Goal: Task Accomplishment & Management: Manage account settings

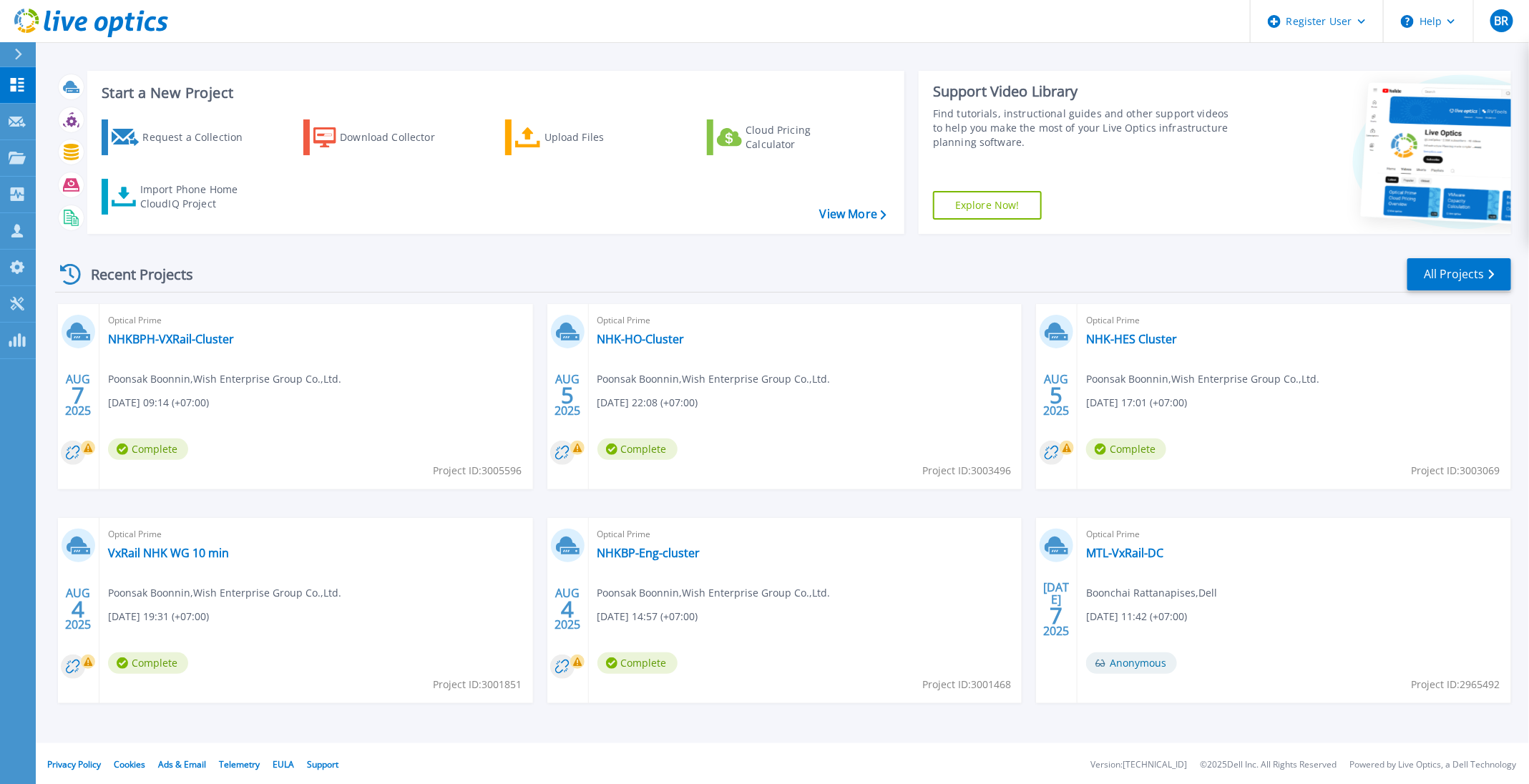
scroll to position [7, 0]
click at [1483, 265] on link "All Projects" at bounding box center [1459, 273] width 104 height 32
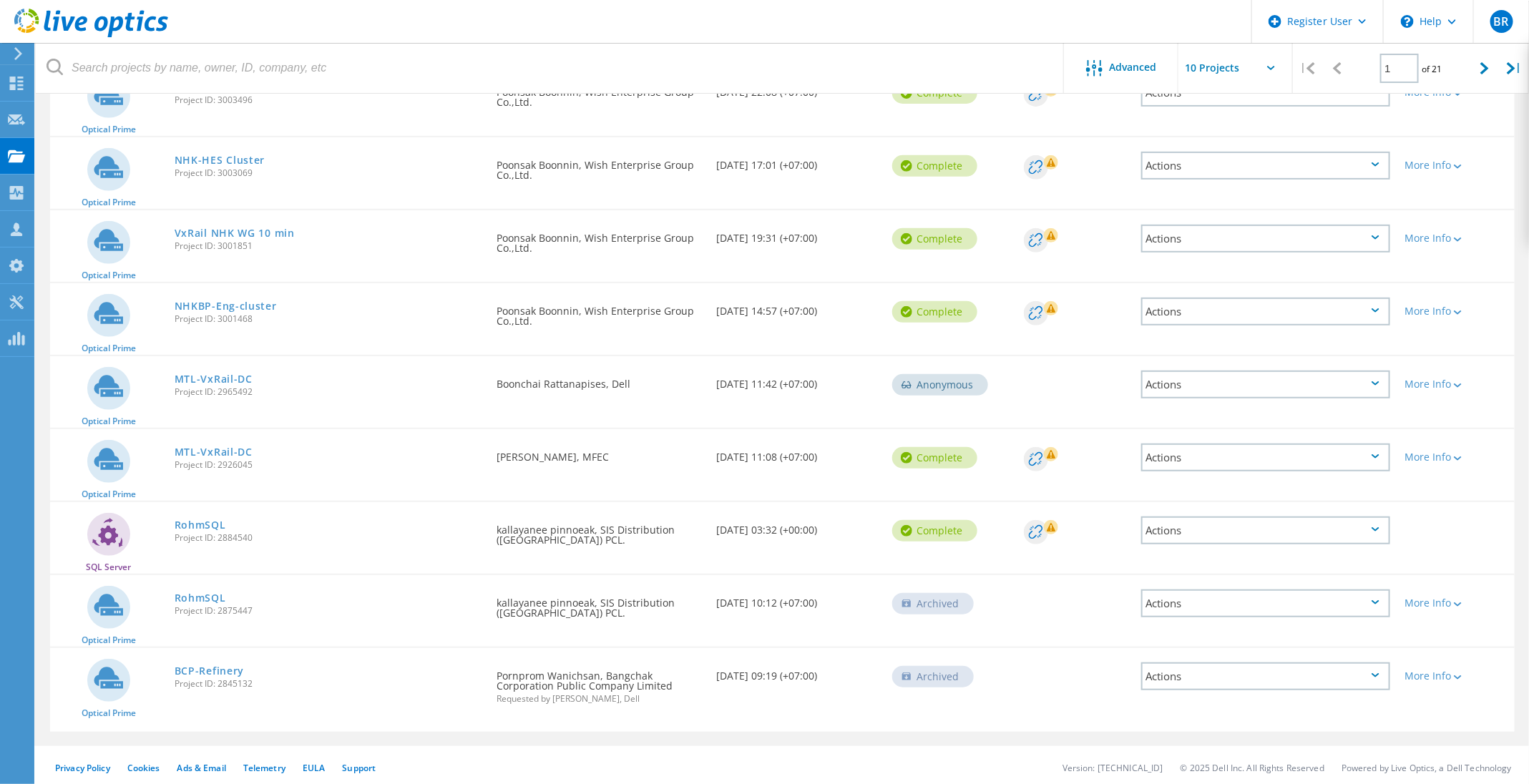
scroll to position [272, 0]
click at [1481, 68] on icon at bounding box center [1484, 67] width 8 height 12
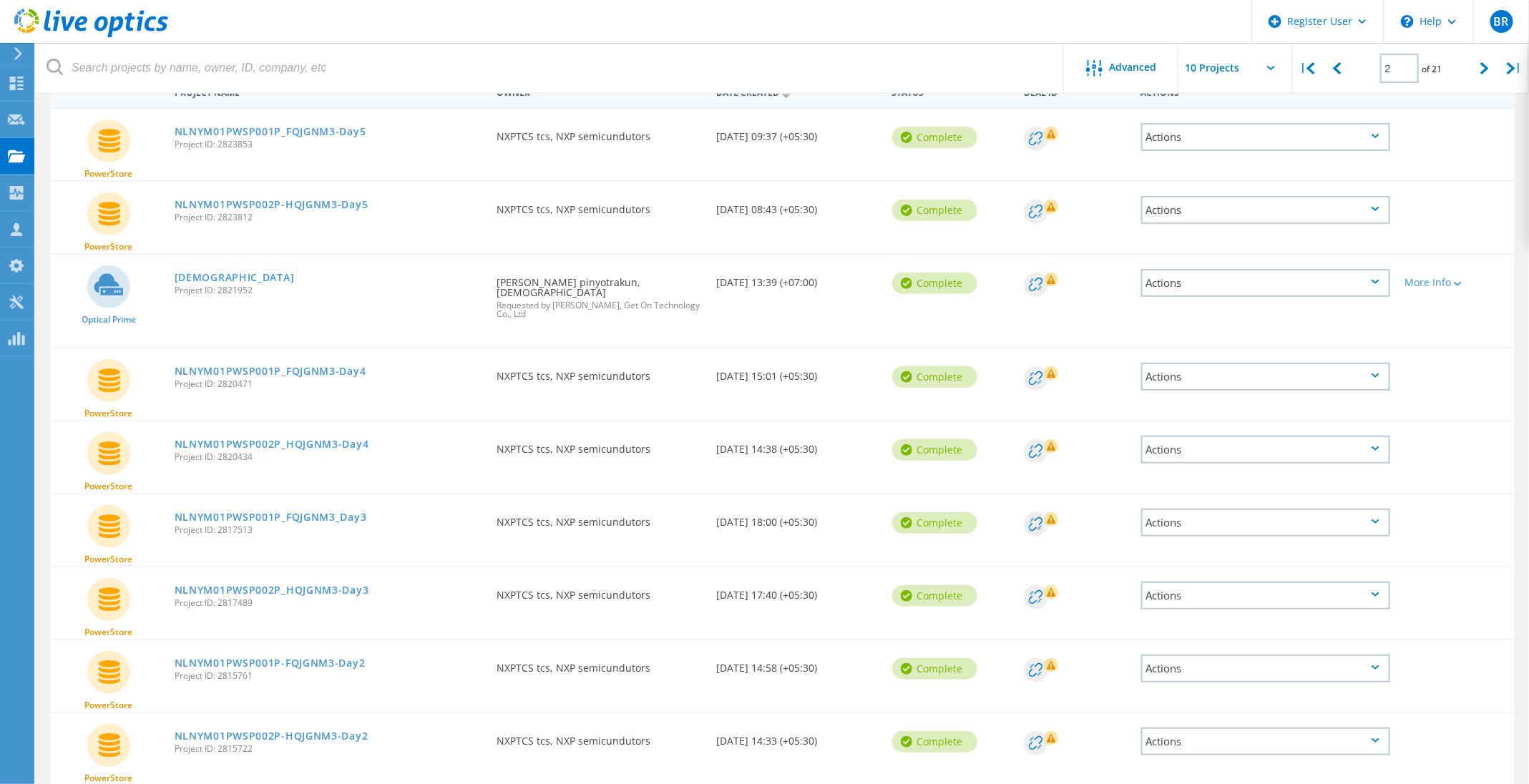
scroll to position [136, 0]
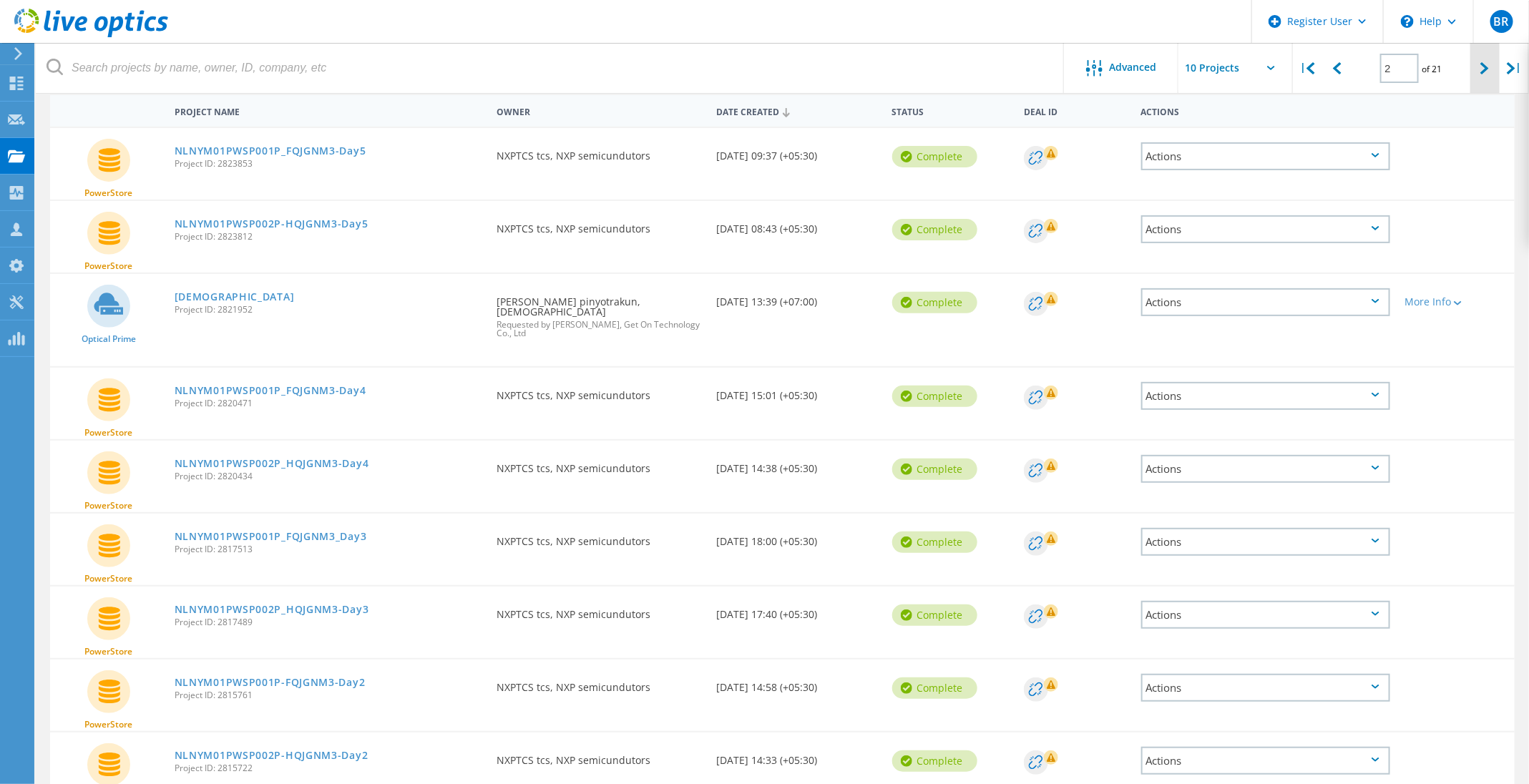
click at [1494, 83] on div at bounding box center [1485, 68] width 29 height 51
type input "3"
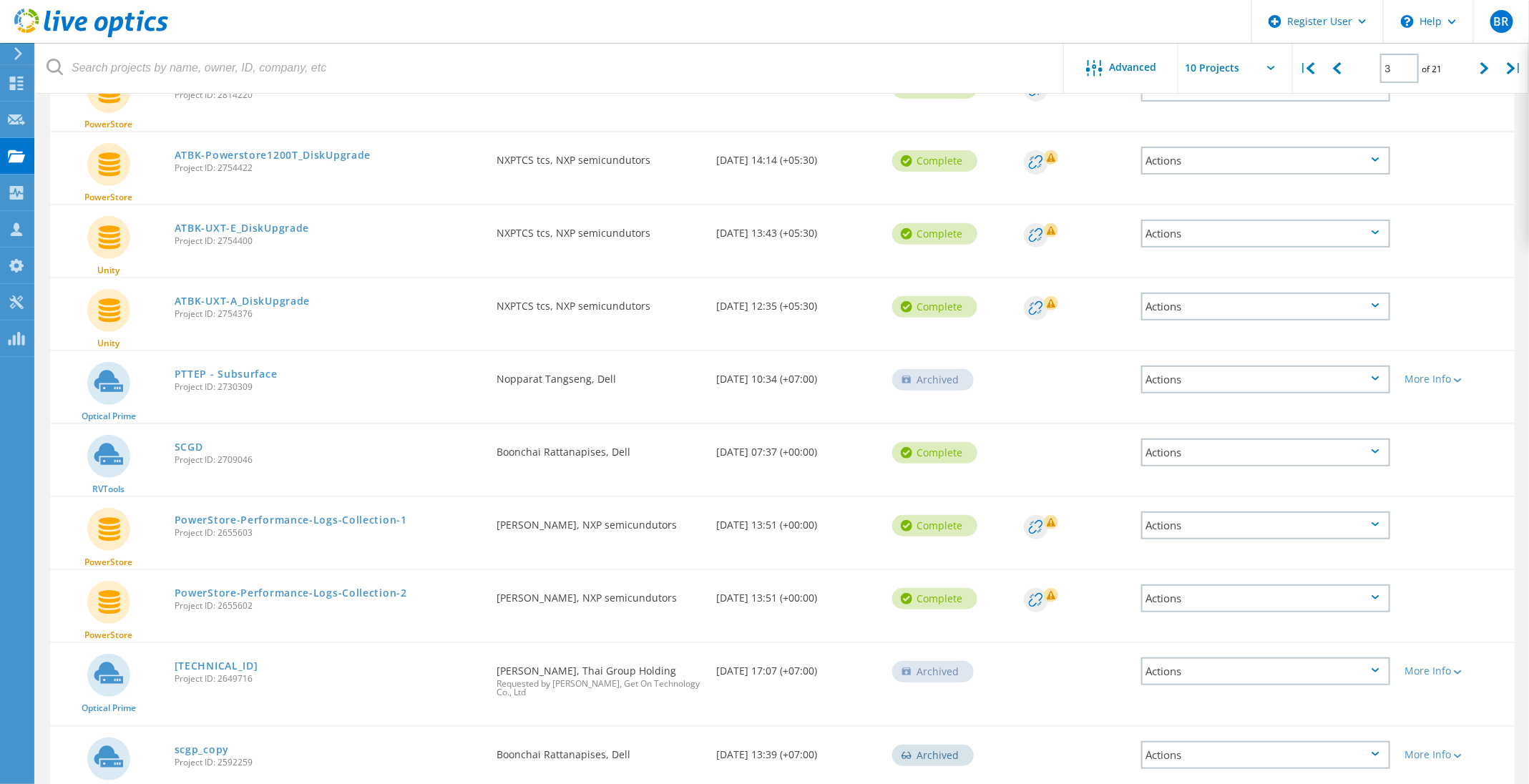
scroll to position [209, 0]
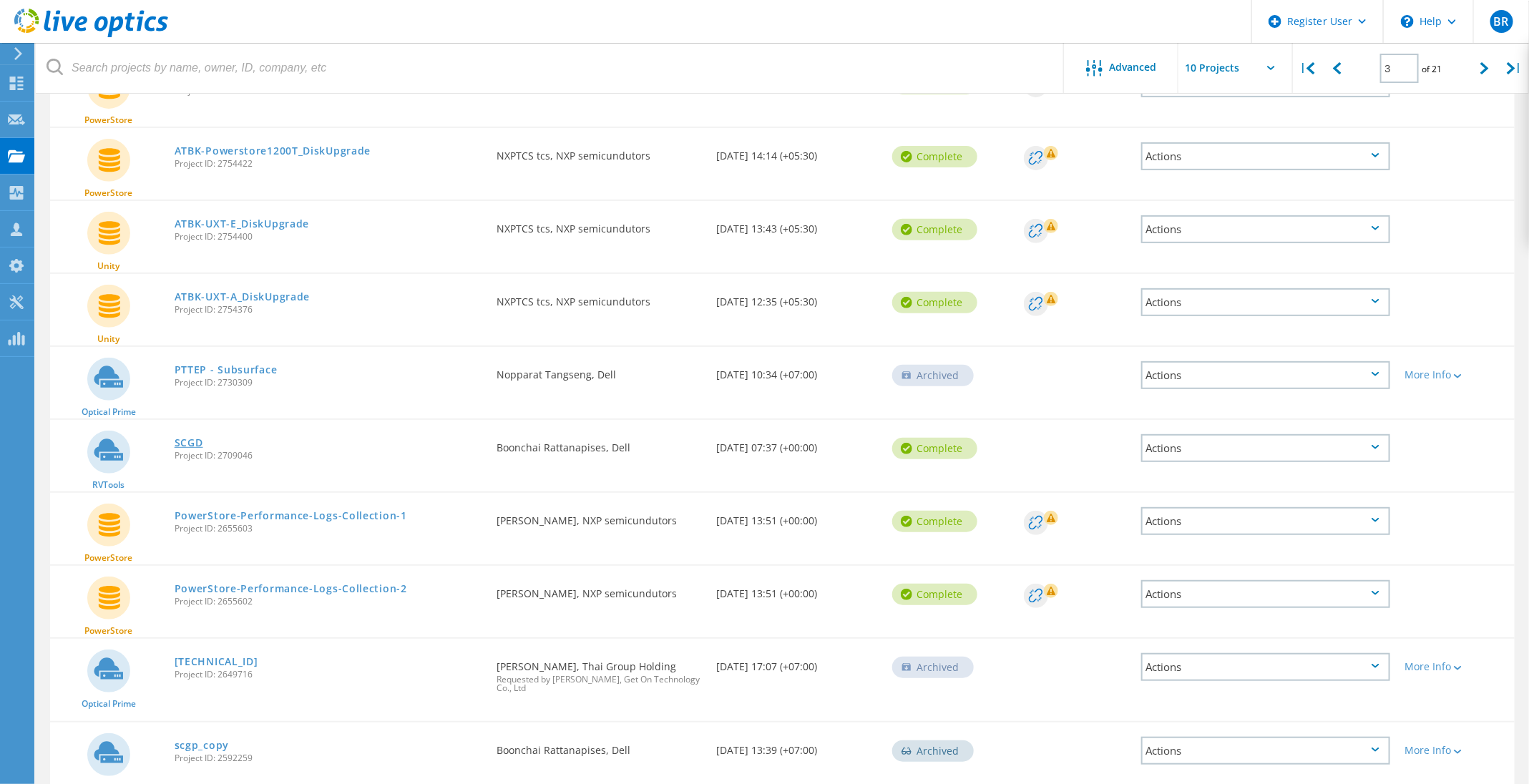
click at [184, 444] on link "SCGD" at bounding box center [188, 442] width 29 height 10
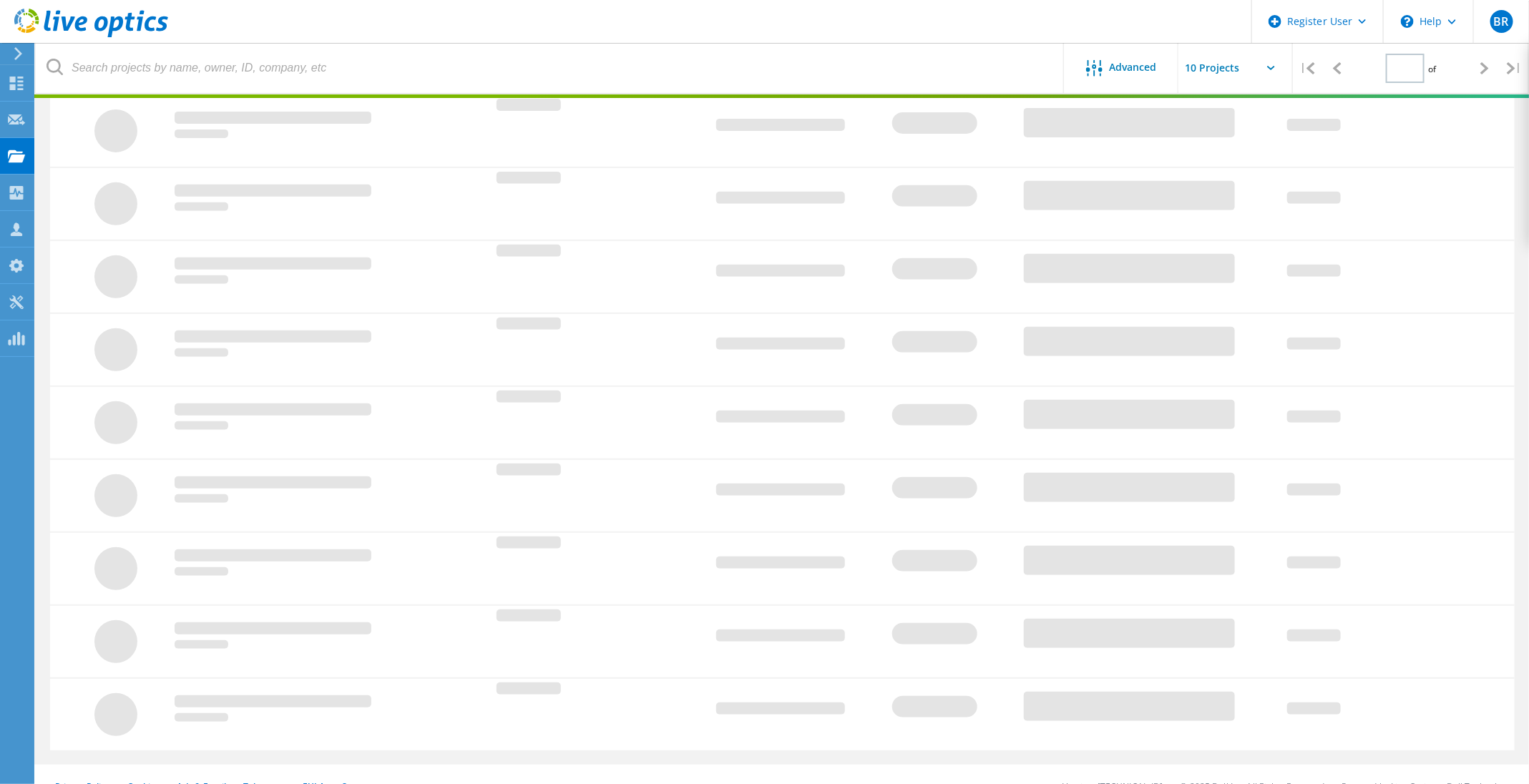
type input "3"
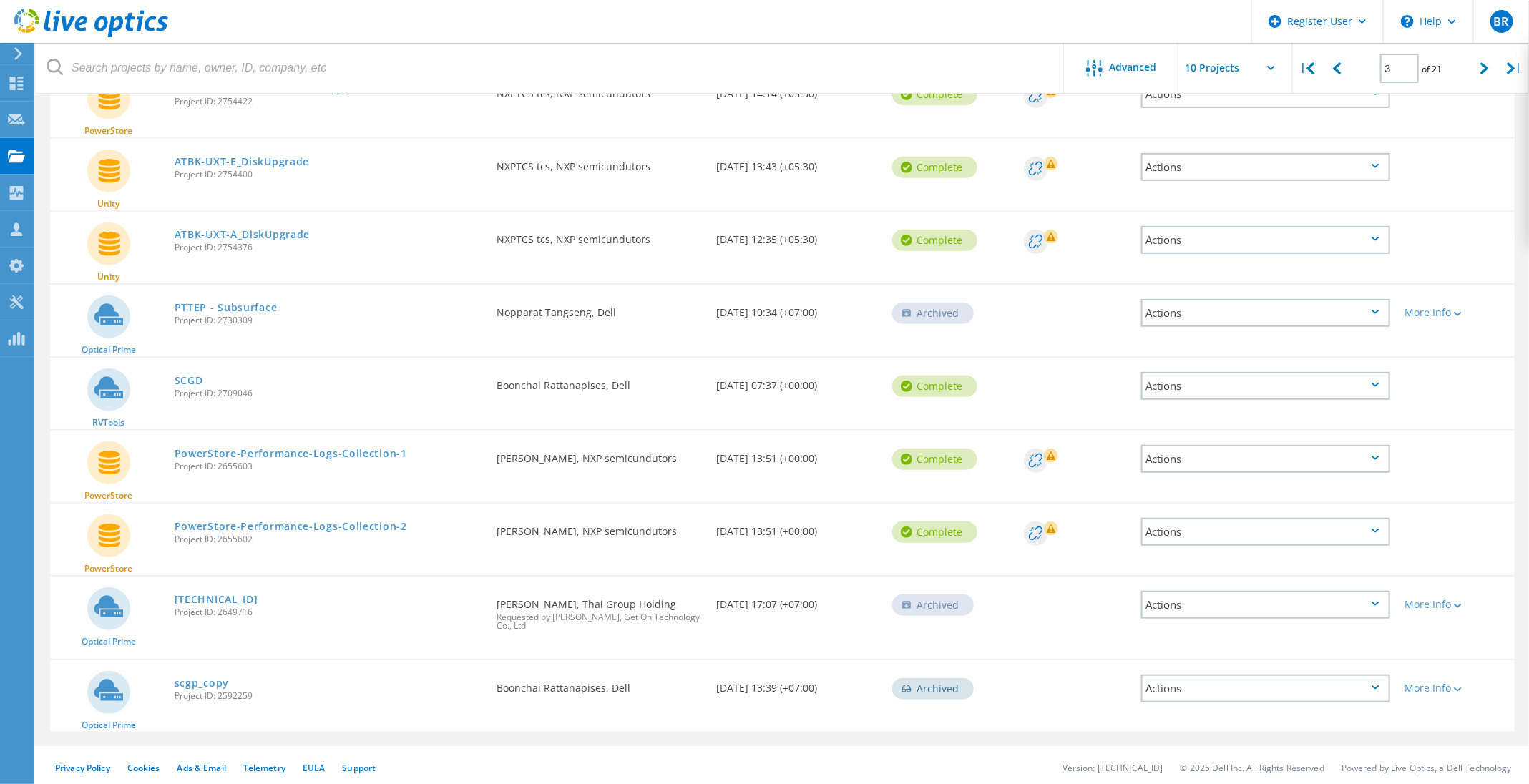
scroll to position [271, 0]
click at [216, 679] on link "scgp_copy" at bounding box center [201, 684] width 54 height 10
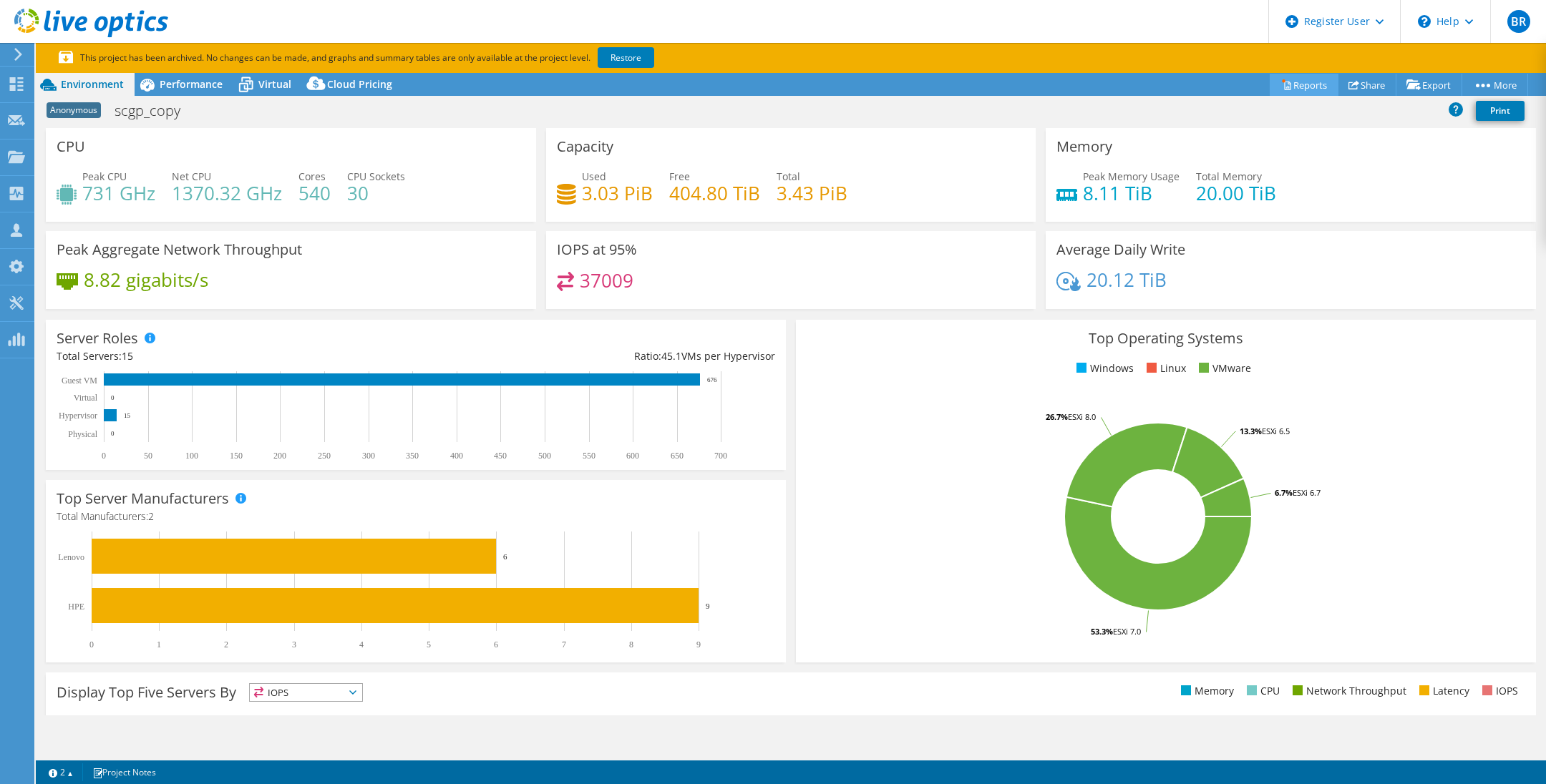
click at [1297, 83] on link "Reports" at bounding box center [1303, 85] width 68 height 22
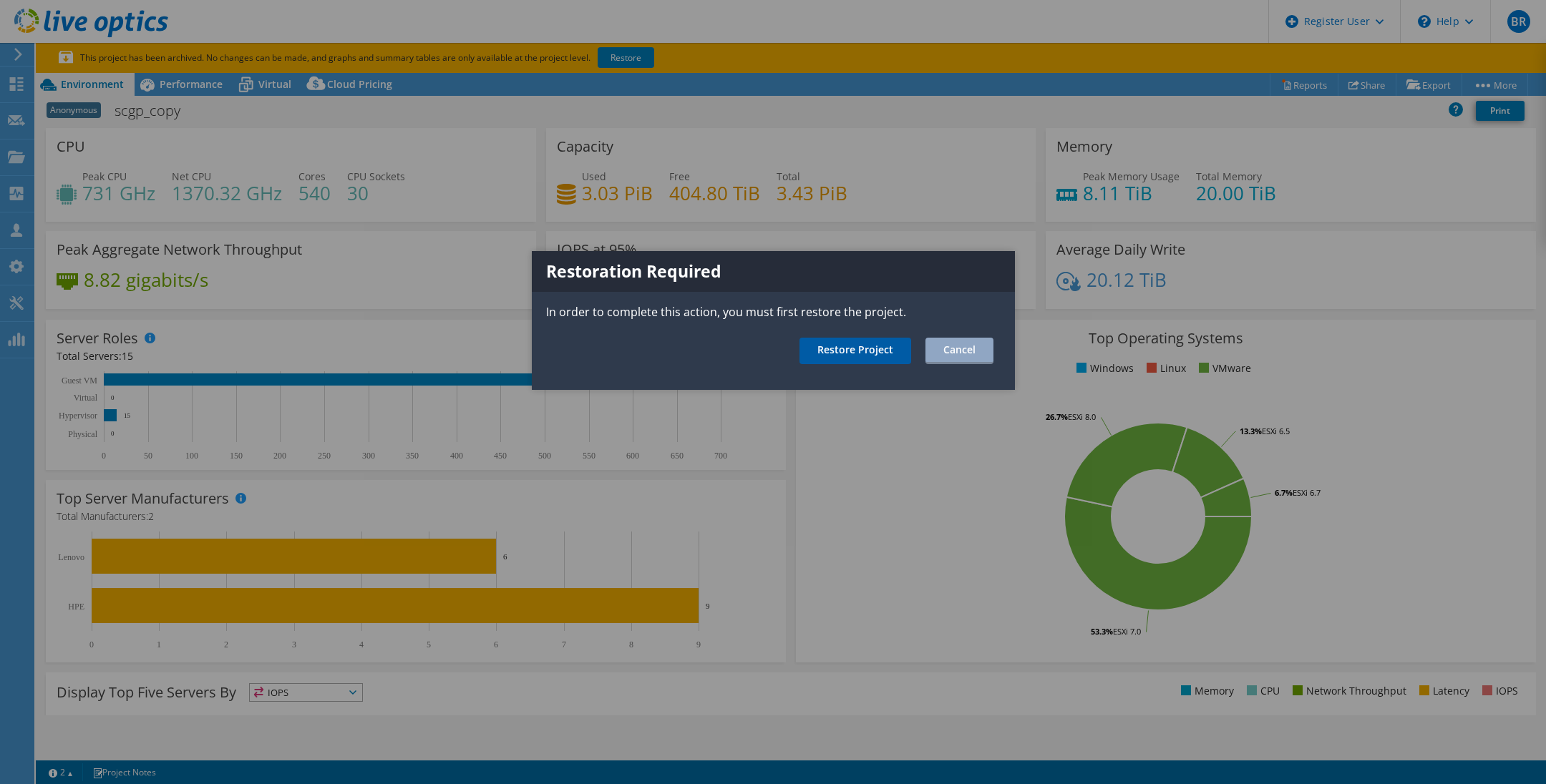
click at [891, 351] on link "Restore Project" at bounding box center [855, 351] width 111 height 26
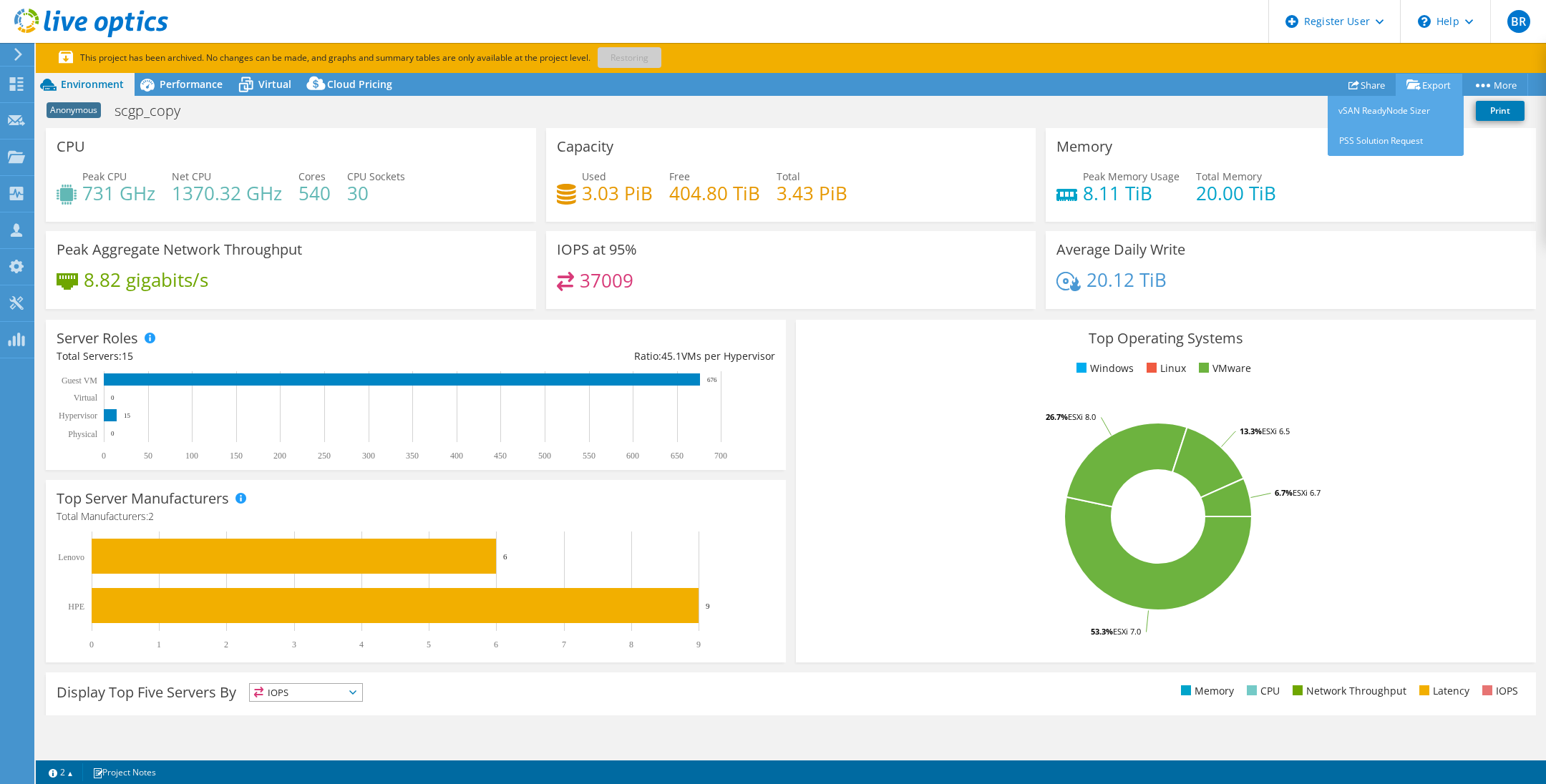
click at [1447, 86] on link "Export" at bounding box center [1428, 85] width 67 height 22
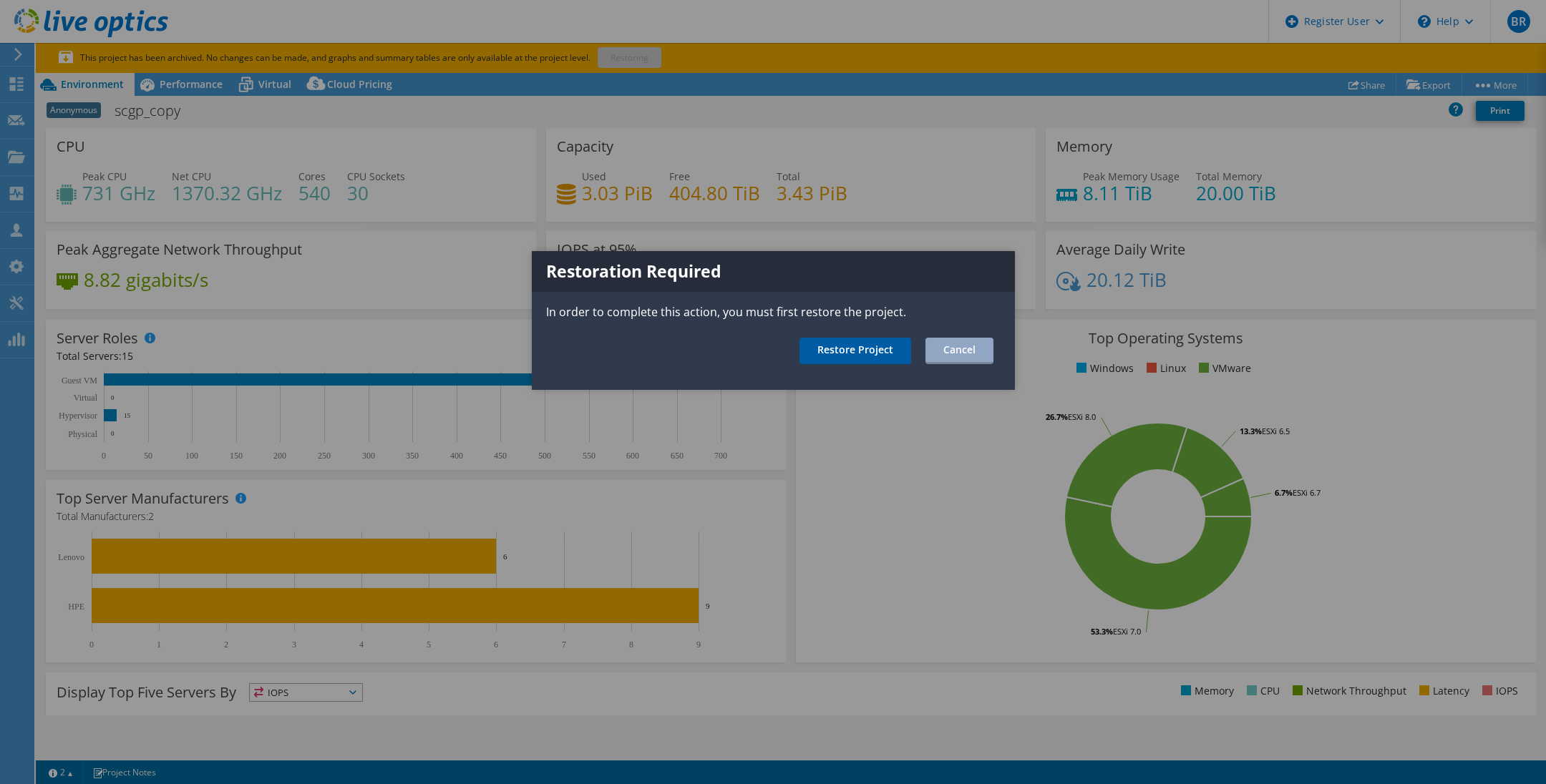
click at [876, 348] on link "Restore Project" at bounding box center [855, 351] width 111 height 26
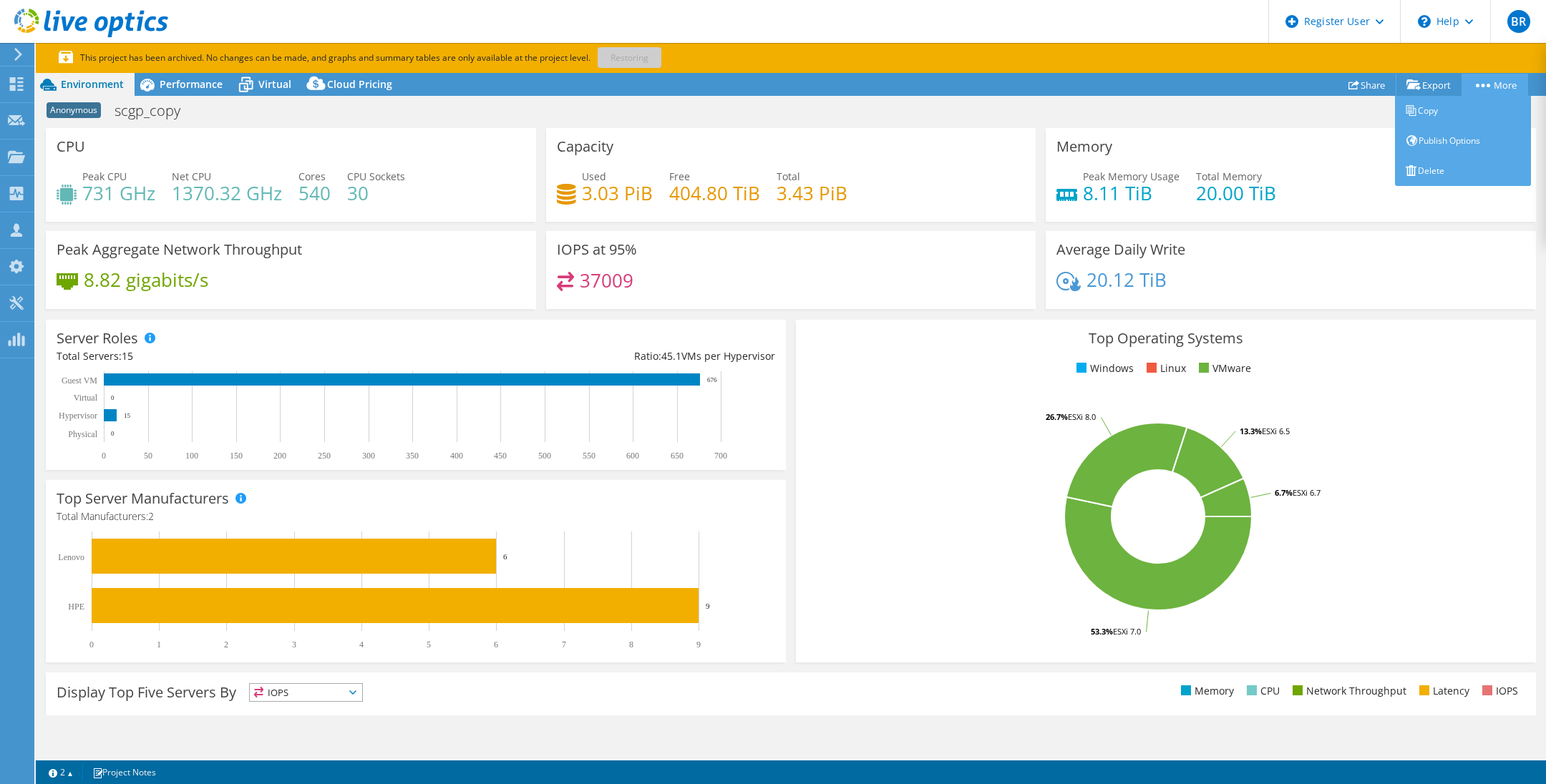
click at [1492, 83] on link "More" at bounding box center [1494, 85] width 67 height 22
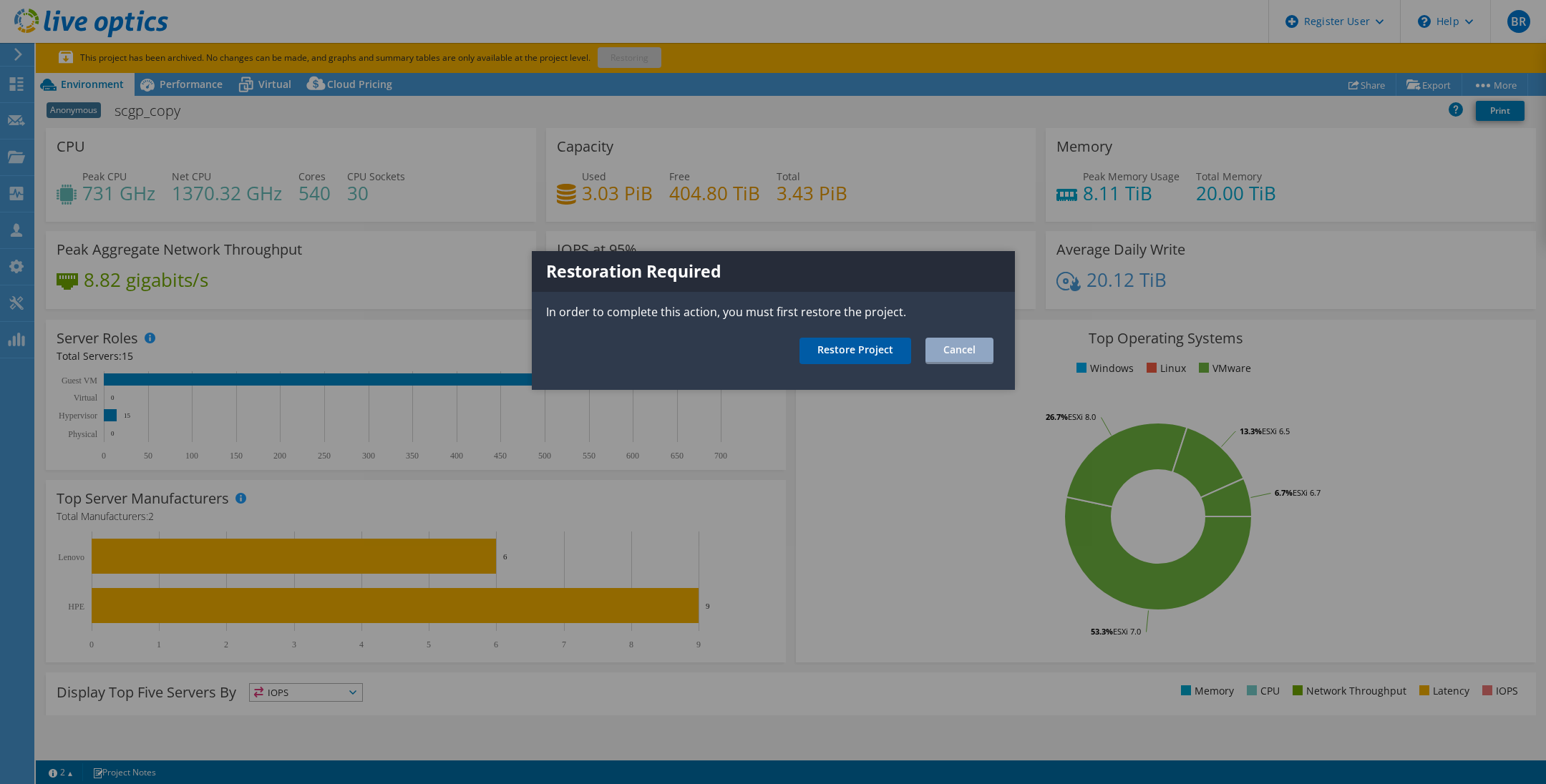
click at [874, 348] on link "Restore Project" at bounding box center [855, 351] width 111 height 26
